Goal: Check status: Check status

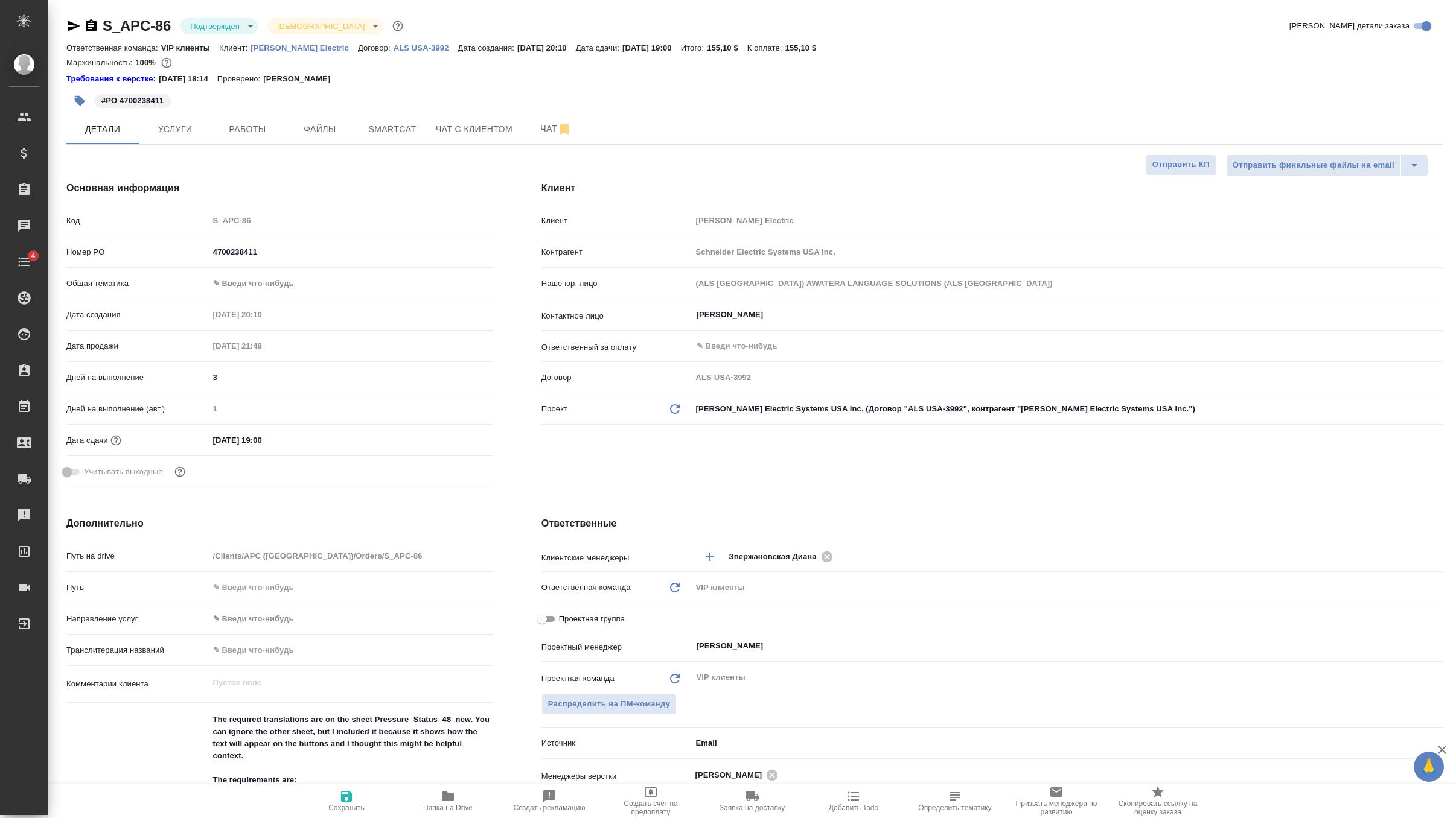
select select "RU"
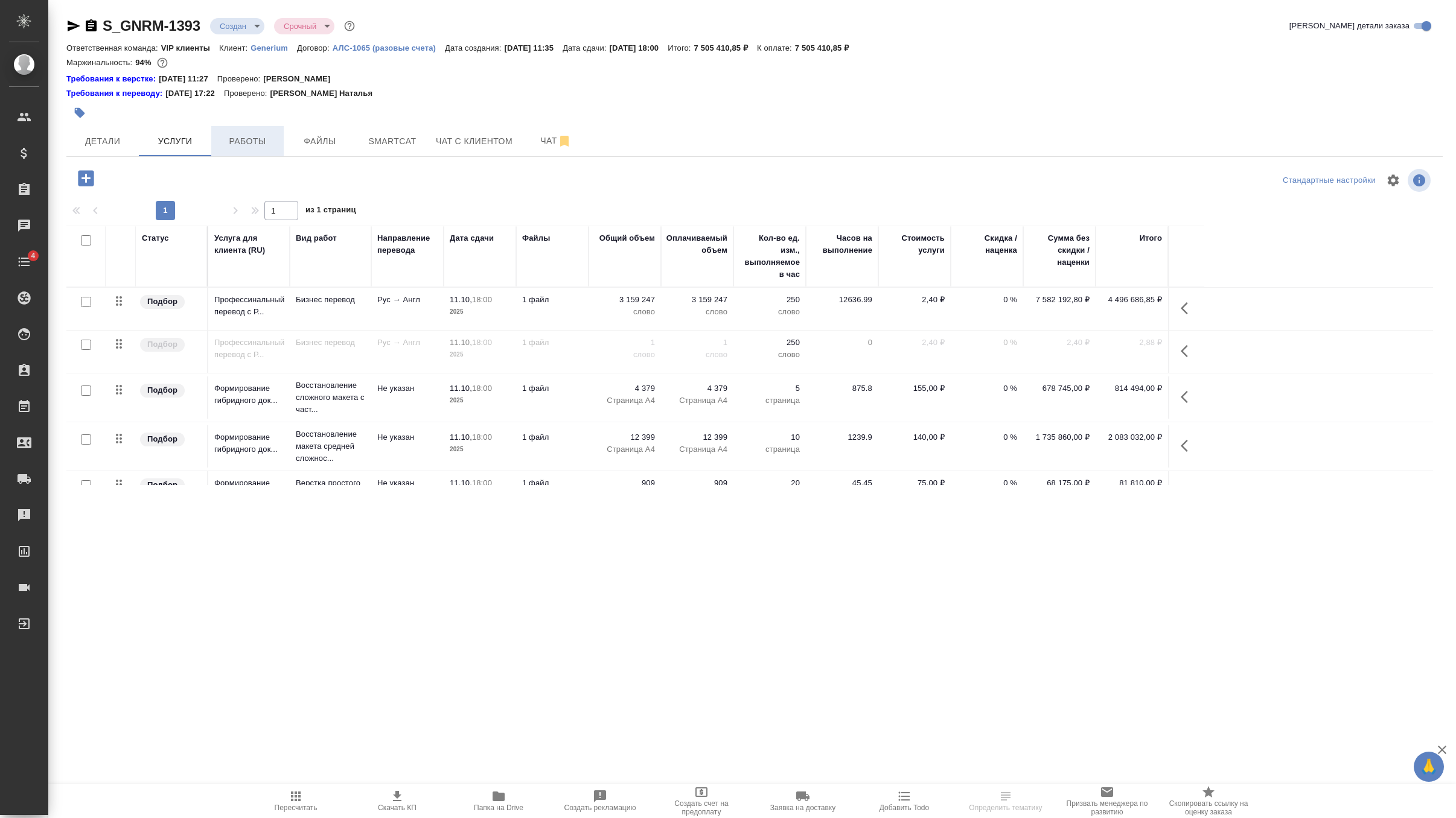
click at [260, 141] on span "Работы" at bounding box center [247, 141] width 58 height 15
